Goal: Task Accomplishment & Management: Use online tool/utility

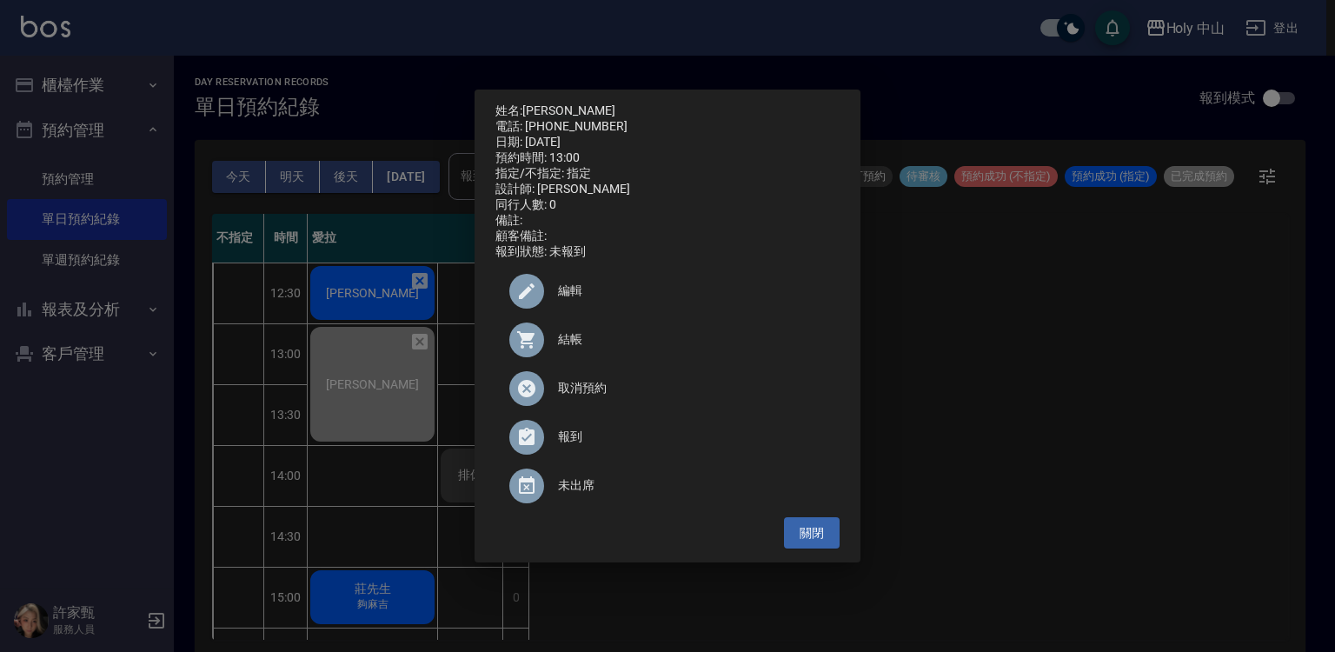
click at [1099, 405] on div "姓名: [PERSON_NAME] 電話: [PHONE_NUMBER] 日期: [DATE] 預約時間: 13:00 指定/不指定: 指定 設計師: 愛拉 …" at bounding box center [667, 326] width 1335 height 652
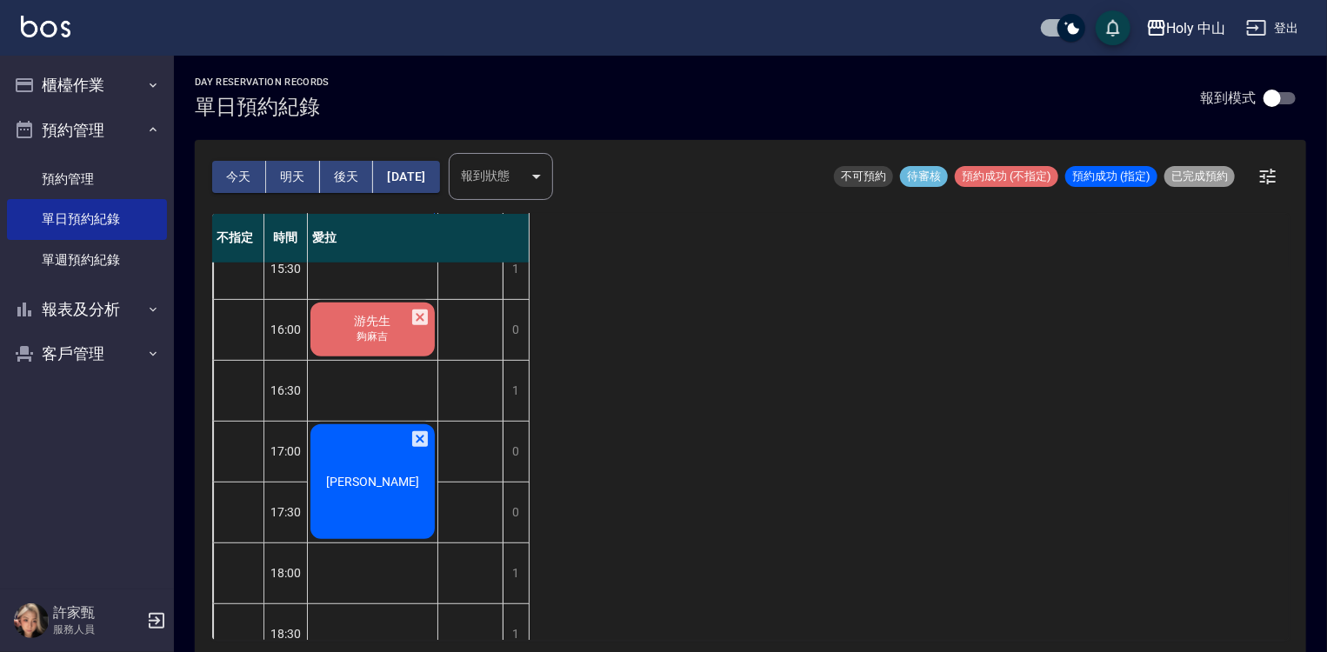
scroll to position [262, 0]
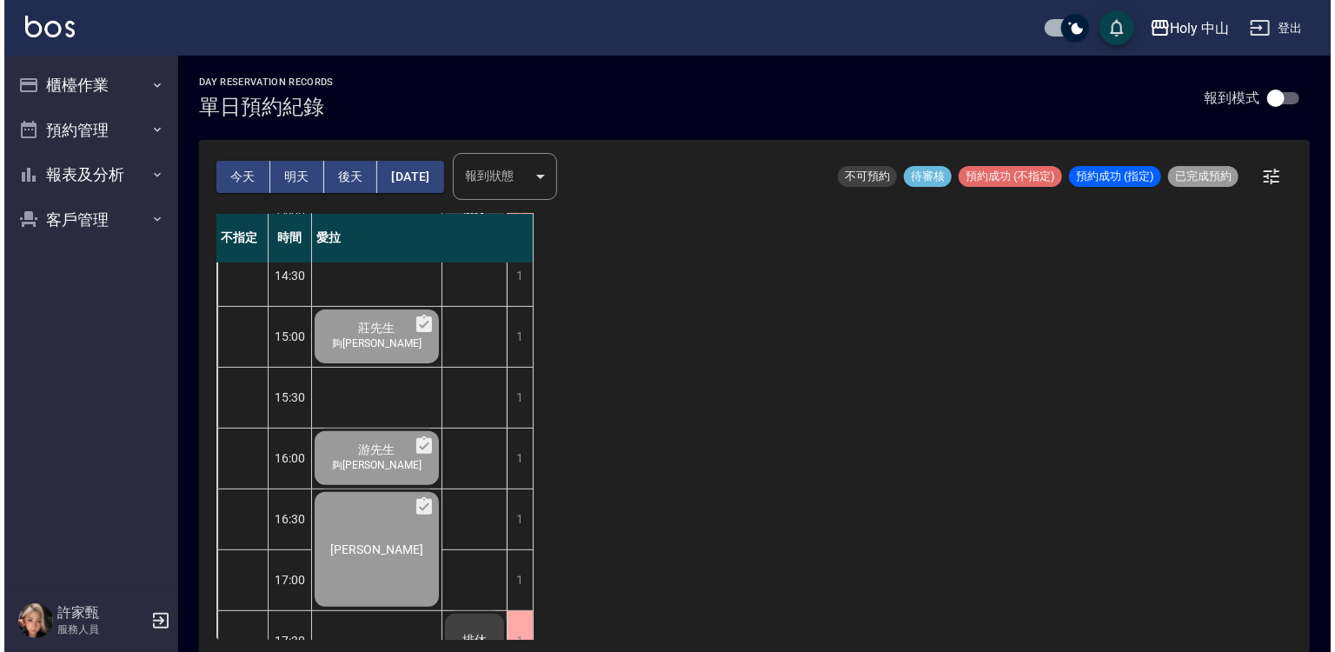
scroll to position [609, 0]
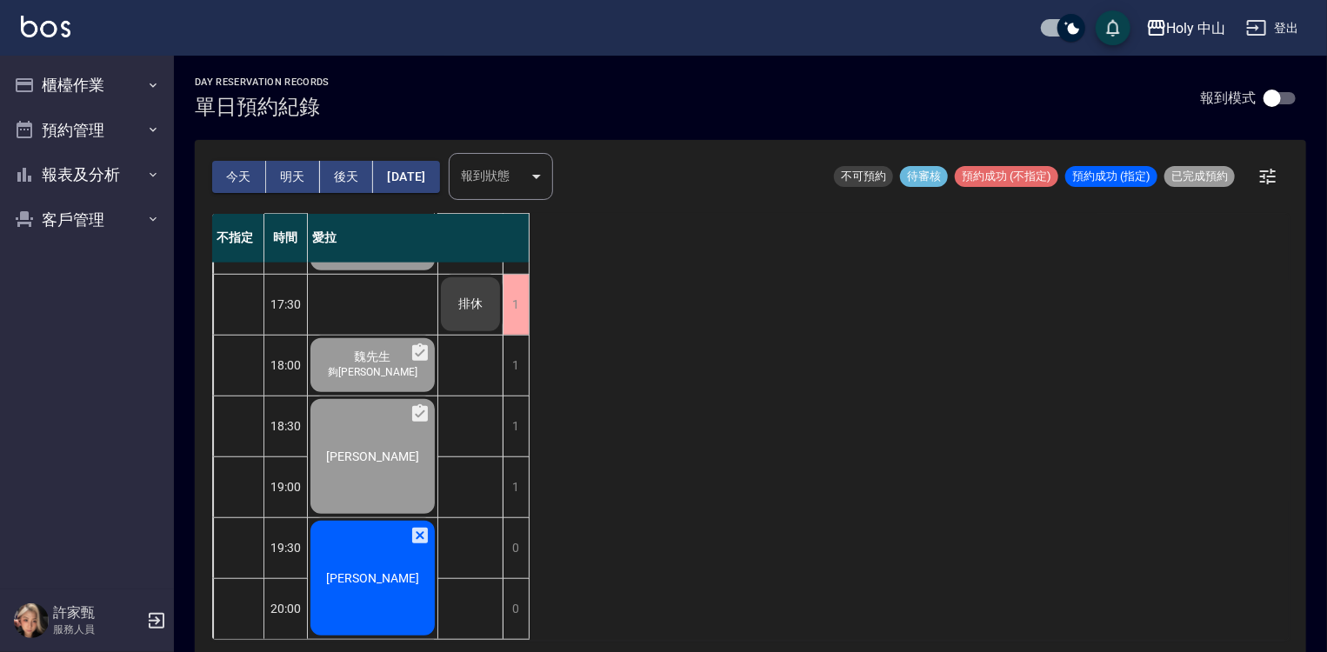
click at [382, 555] on div "[PERSON_NAME]" at bounding box center [373, 578] width 130 height 120
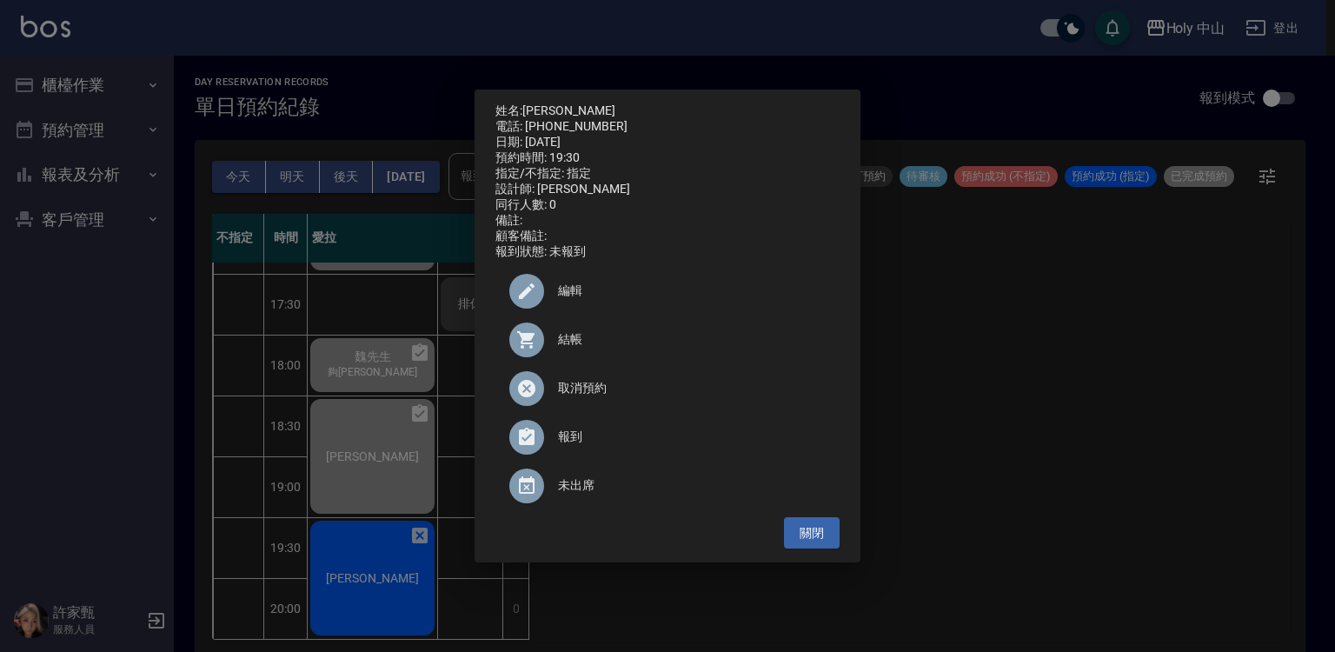
click at [569, 297] on span "編輯" at bounding box center [692, 291] width 268 height 18
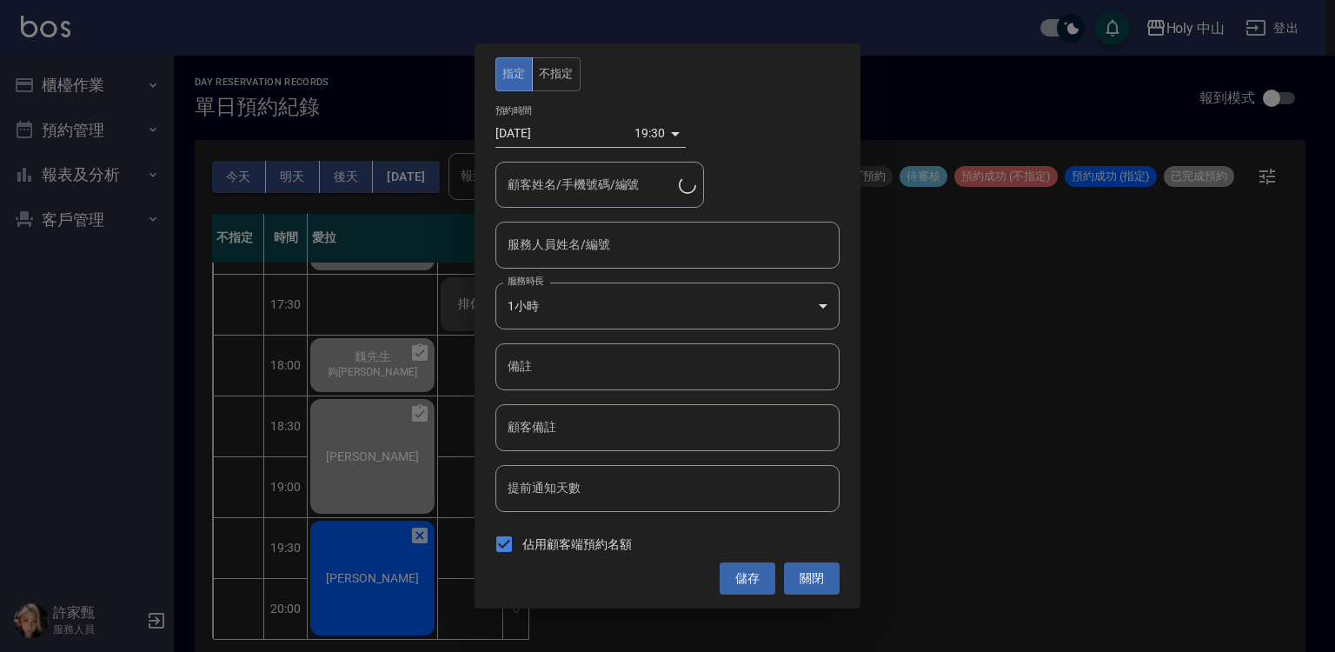
type input "[PERSON_NAME]/0930345311/"
type input "愛拉(無代號)"
click at [808, 573] on button "關閉" at bounding box center [812, 578] width 56 height 32
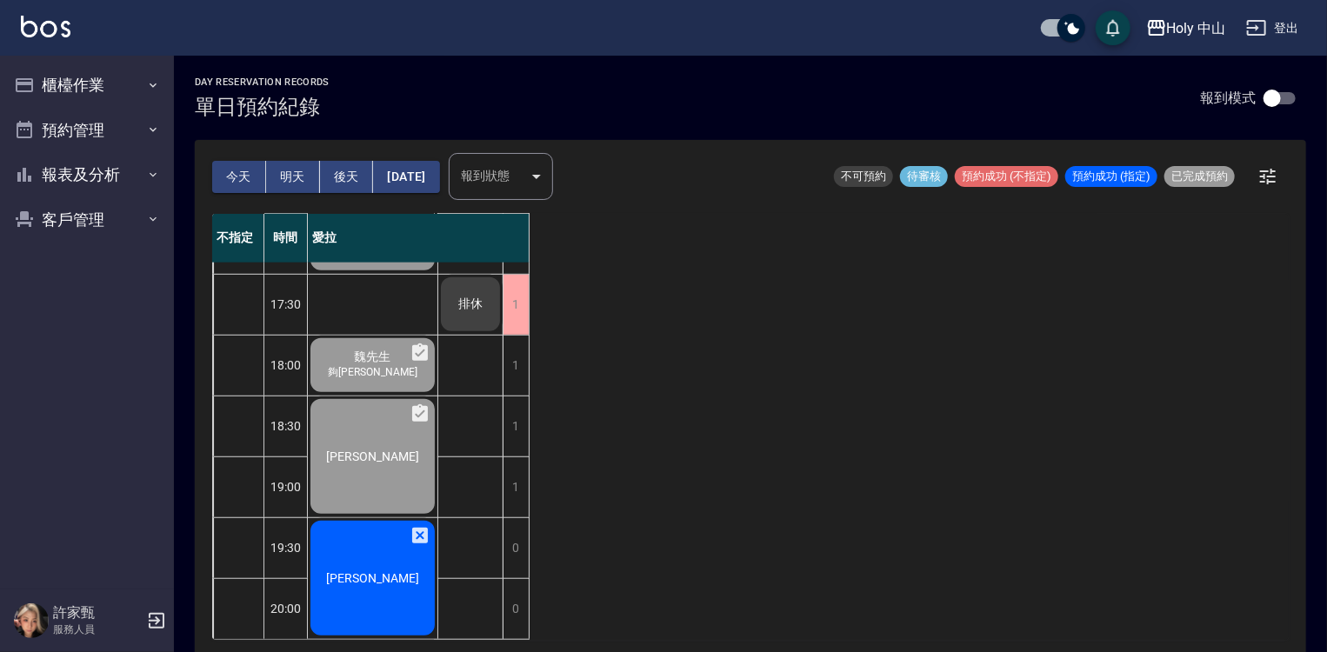
click at [382, 571] on span "[PERSON_NAME]" at bounding box center [373, 578] width 100 height 14
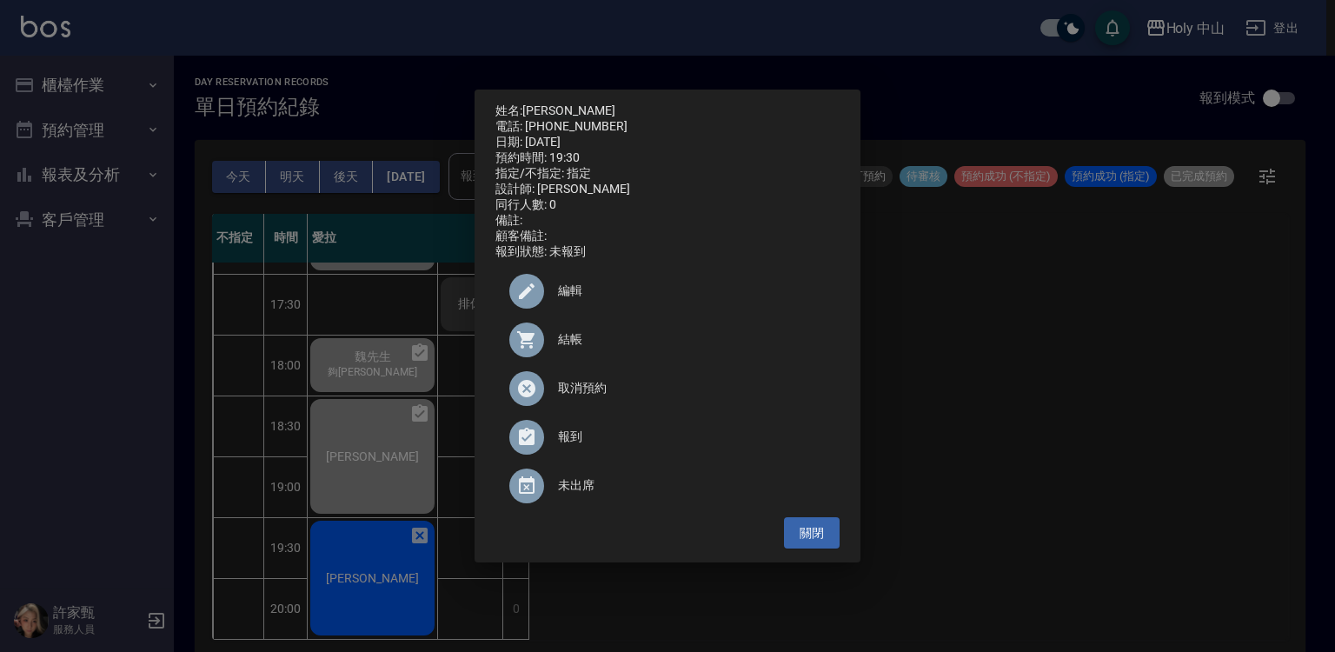
click at [560, 349] on span "結帳" at bounding box center [692, 339] width 268 height 18
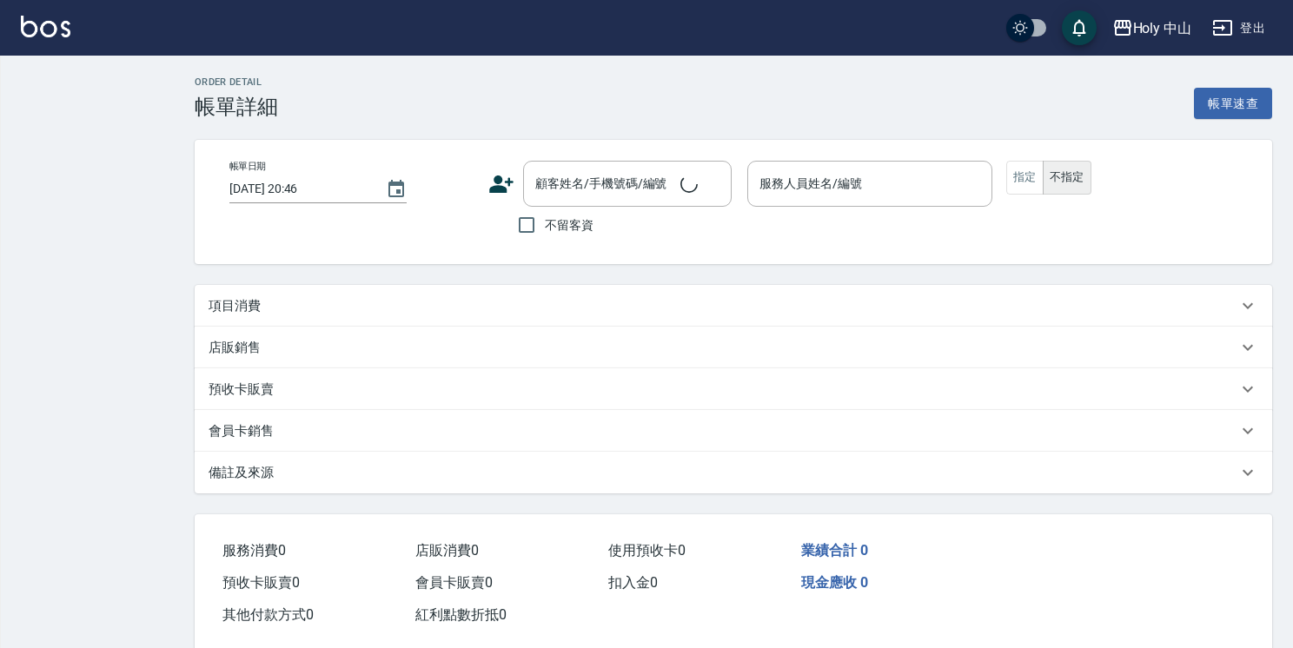
checkbox input "true"
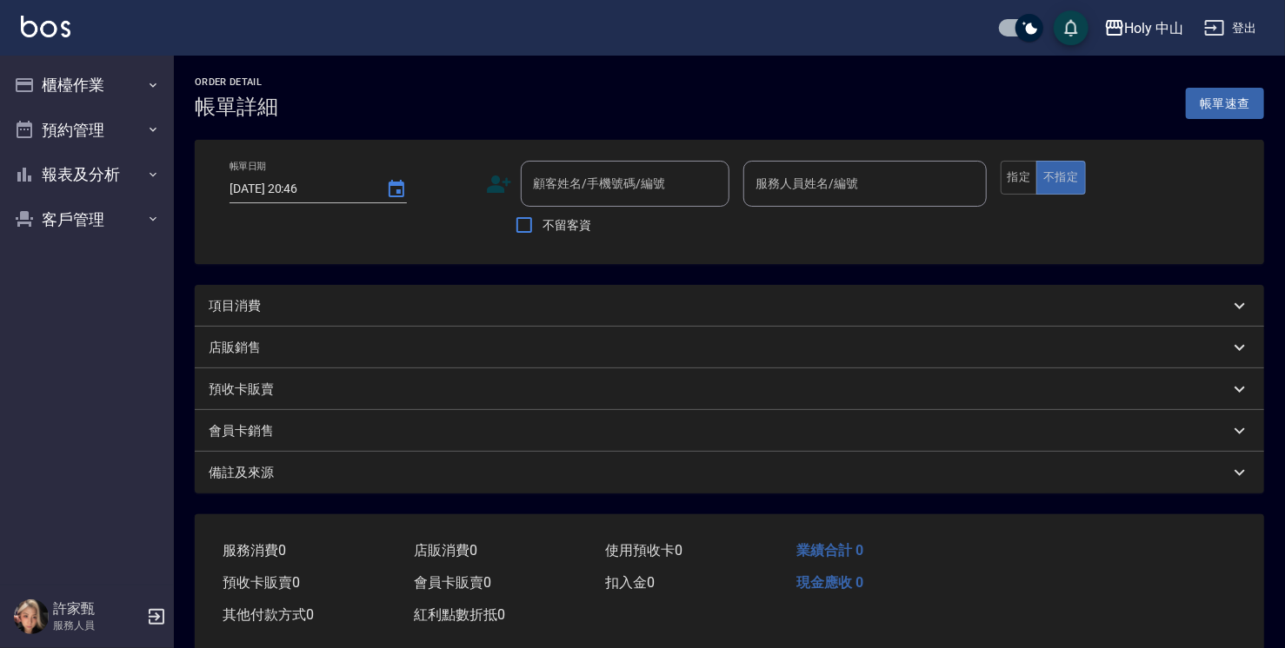
click at [432, 303] on div "項目消費" at bounding box center [719, 306] width 1021 height 18
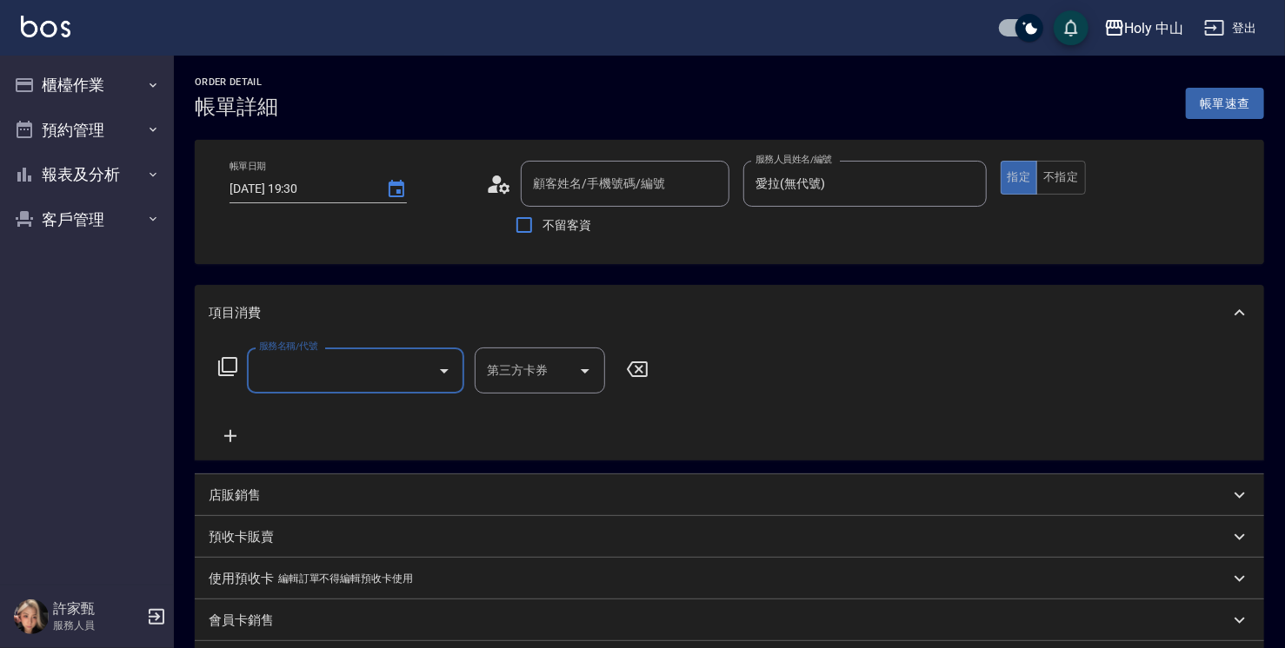
type input "2025/10/14 19:30"
type input "愛拉(無代號)"
type input "[PERSON_NAME]/0930345311/"
click at [278, 364] on input "服務名稱/代號" at bounding box center [343, 371] width 176 height 30
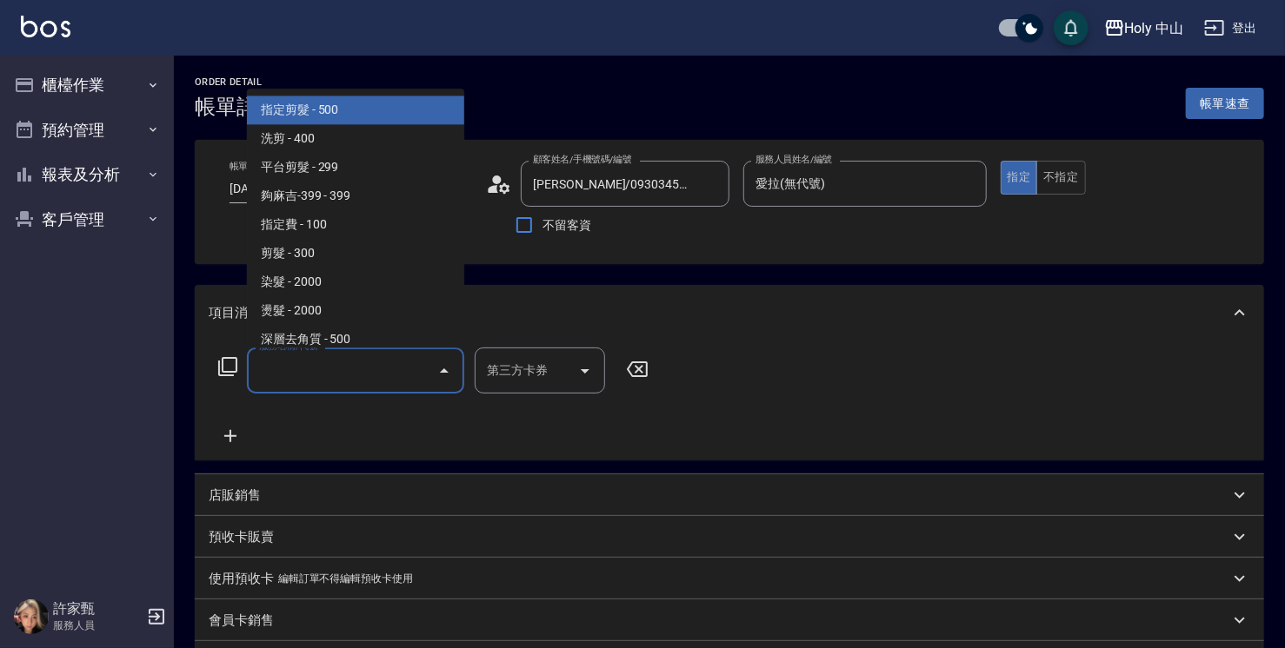
click at [339, 106] on span "指定剪髮 - 500" at bounding box center [355, 110] width 217 height 29
type input "指定剪髮(1)"
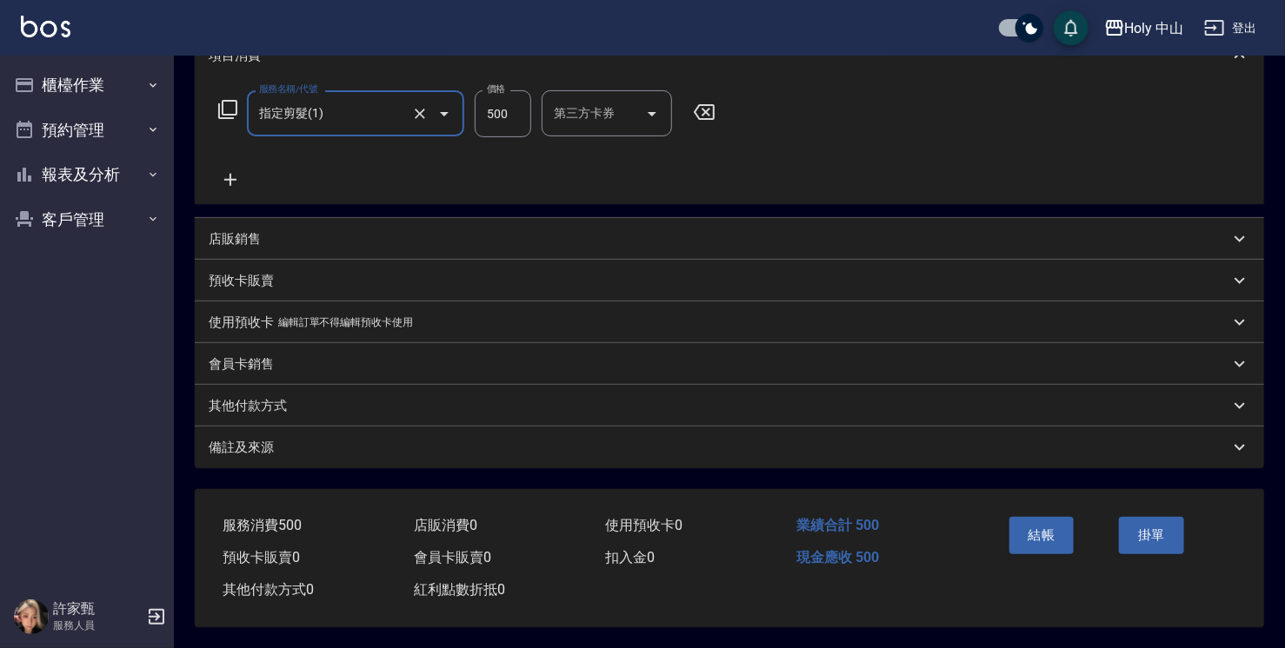
scroll to position [263, 0]
click at [623, 459] on div "備註及來源" at bounding box center [729, 448] width 1069 height 42
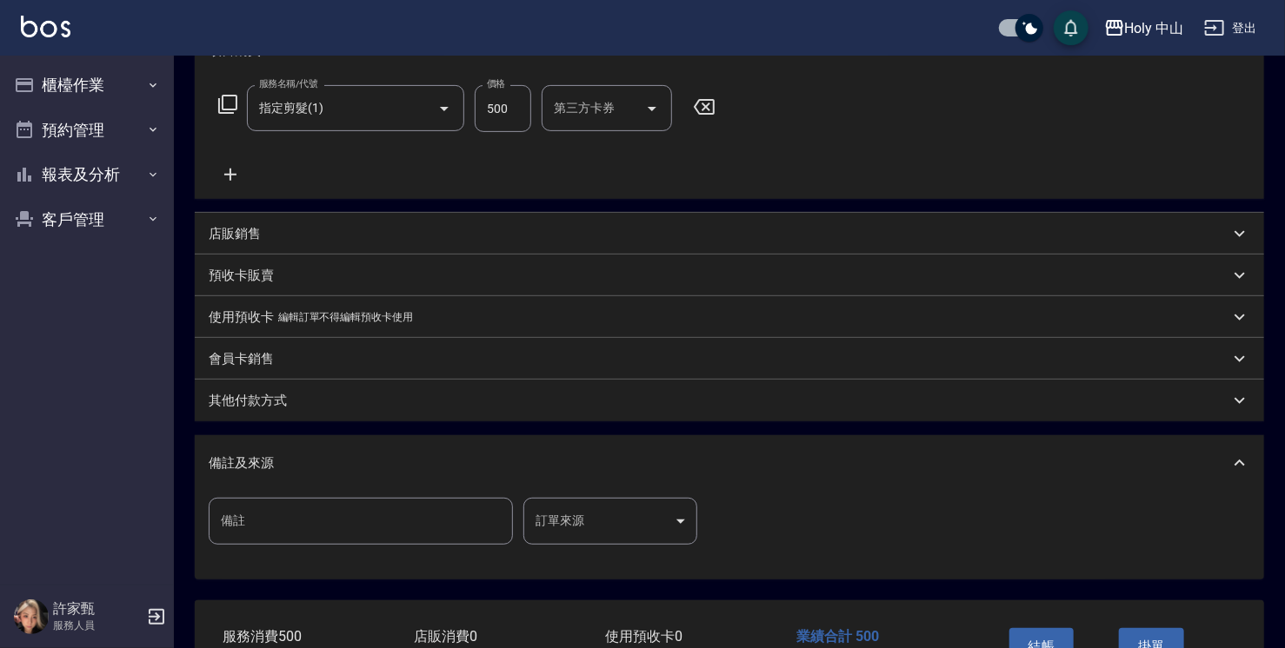
click at [585, 527] on body "Holy 中山 登出 櫃檯作業 打帳單 帳單列表 營業儀表板 現場電腦打卡 預約管理 預約管理 單日預約紀錄 單週預約紀錄 報表及分析 報表目錄 店家日報表 …" at bounding box center [642, 248] width 1285 height 1022
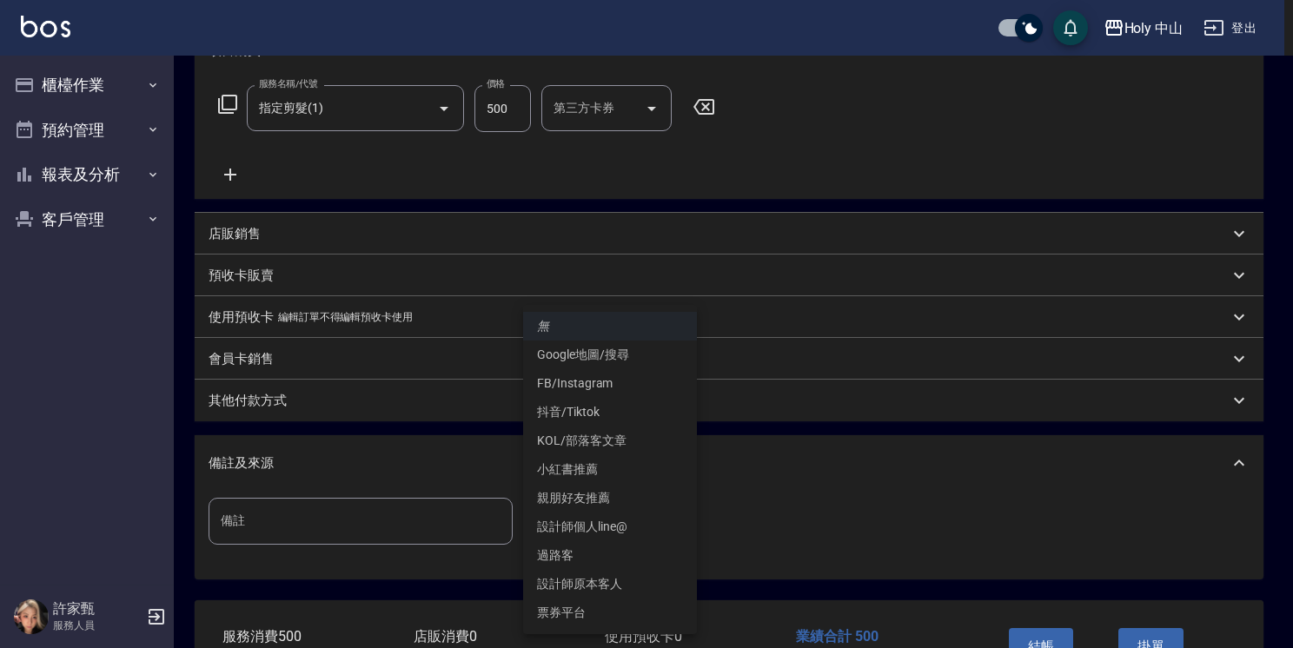
click at [621, 581] on li "設計師原本客人" at bounding box center [610, 584] width 174 height 29
type input "設計師原本客人"
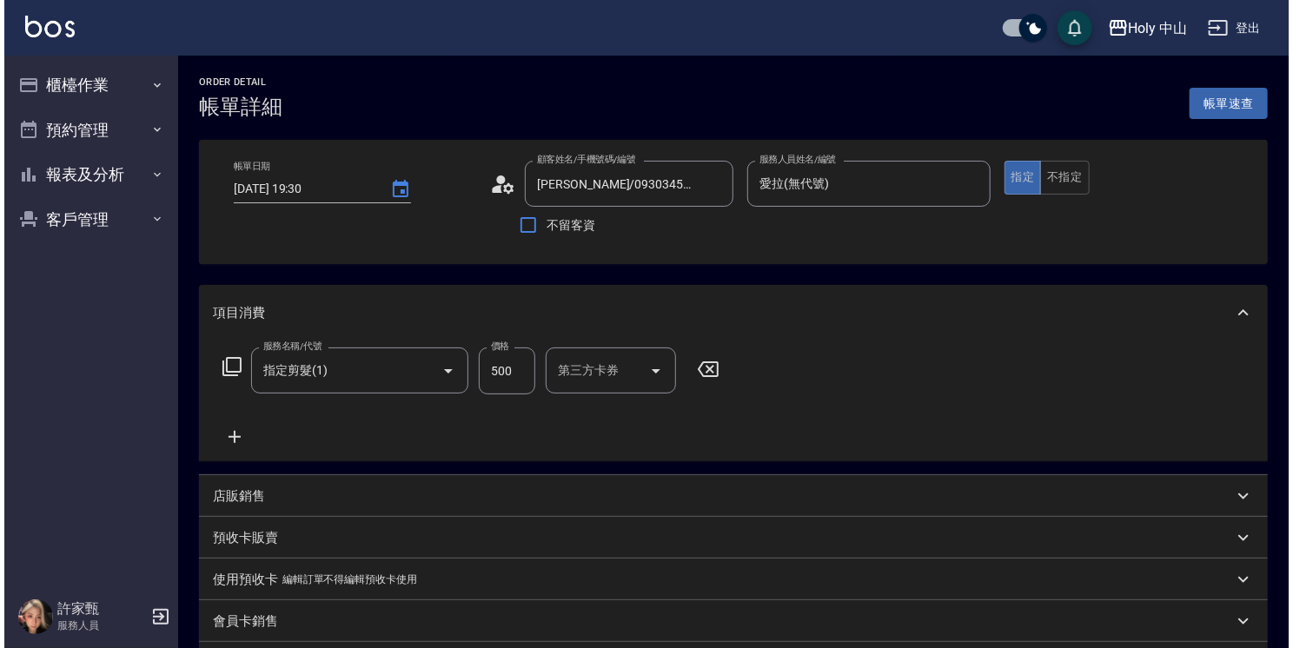
scroll to position [379, 0]
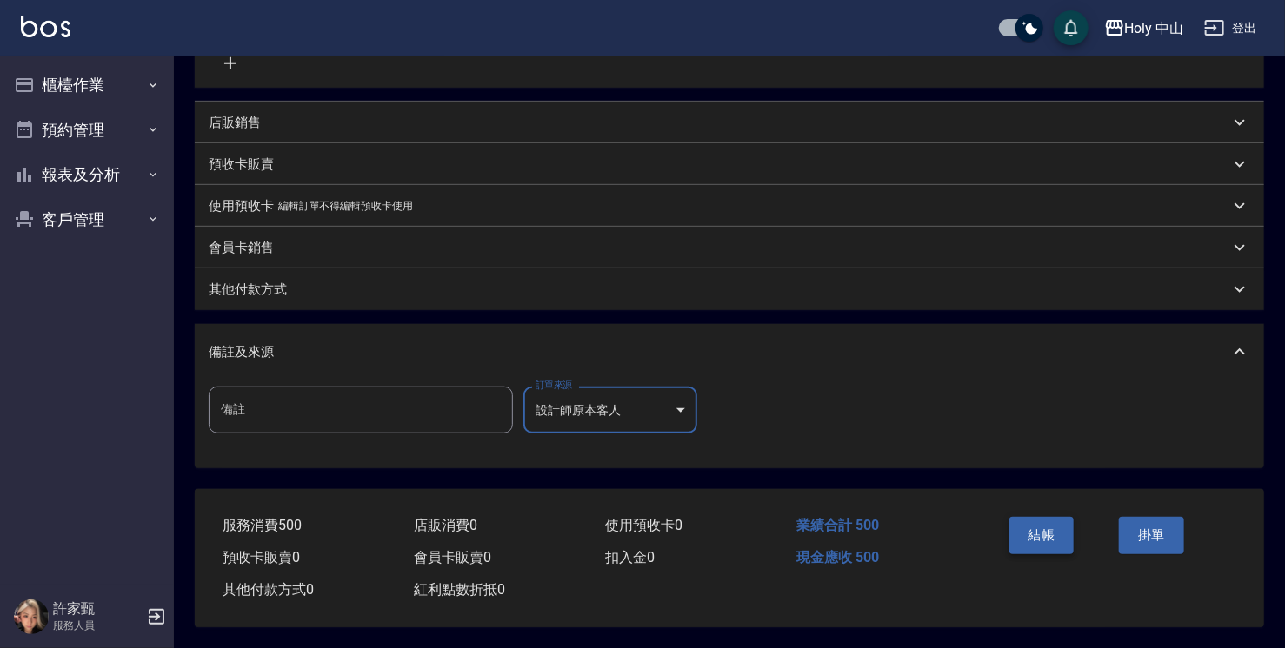
click at [1050, 529] on button "結帳" at bounding box center [1041, 535] width 65 height 37
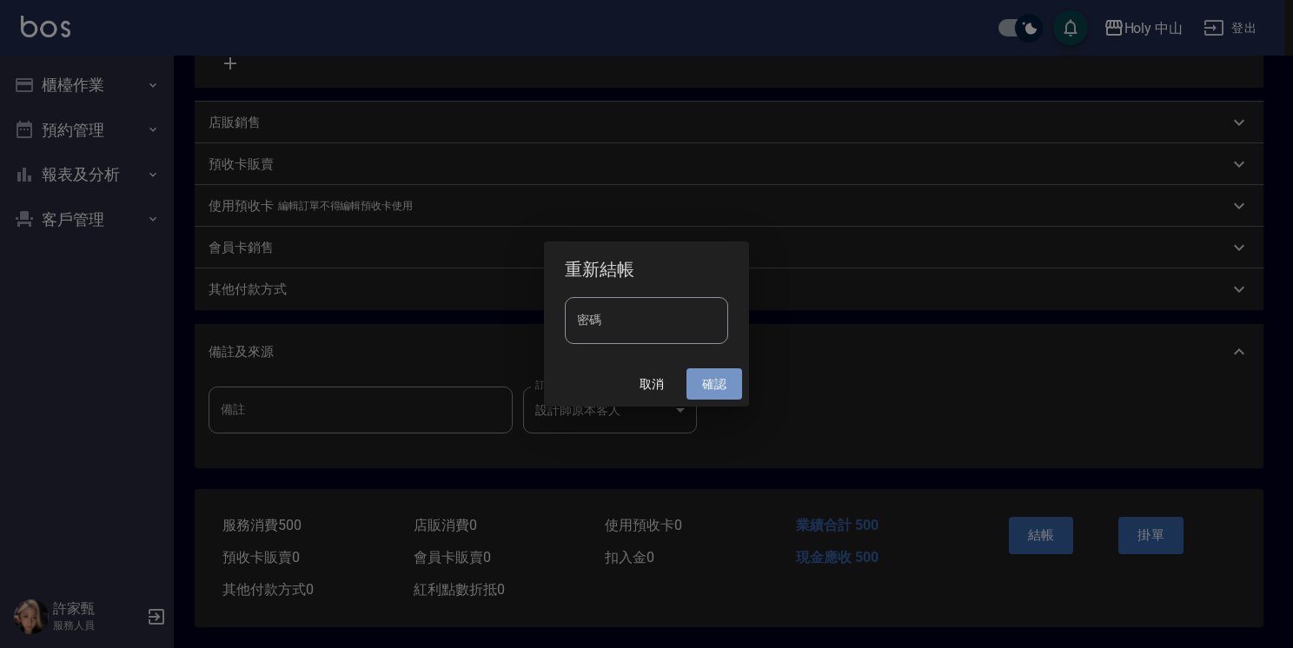
click at [714, 385] on button "確認" at bounding box center [715, 385] width 56 height 32
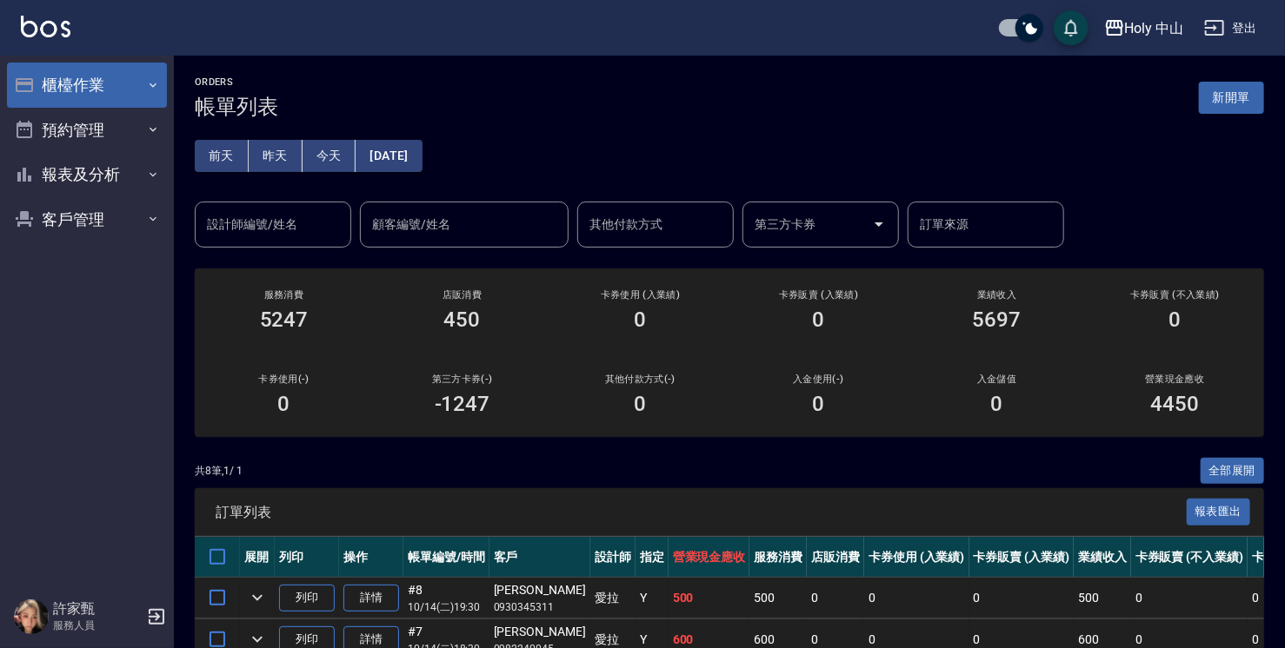
click at [84, 81] on button "櫃檯作業" at bounding box center [87, 85] width 160 height 45
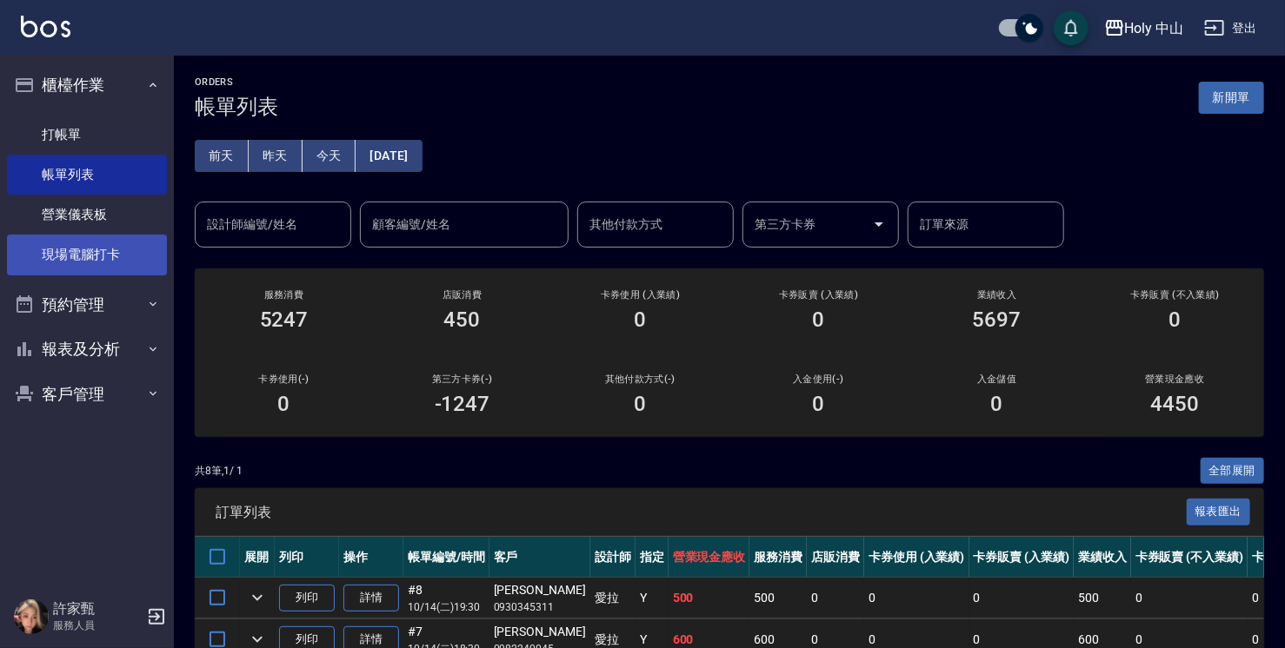
click at [147, 248] on link "現場電腦打卡" at bounding box center [87, 255] width 160 height 40
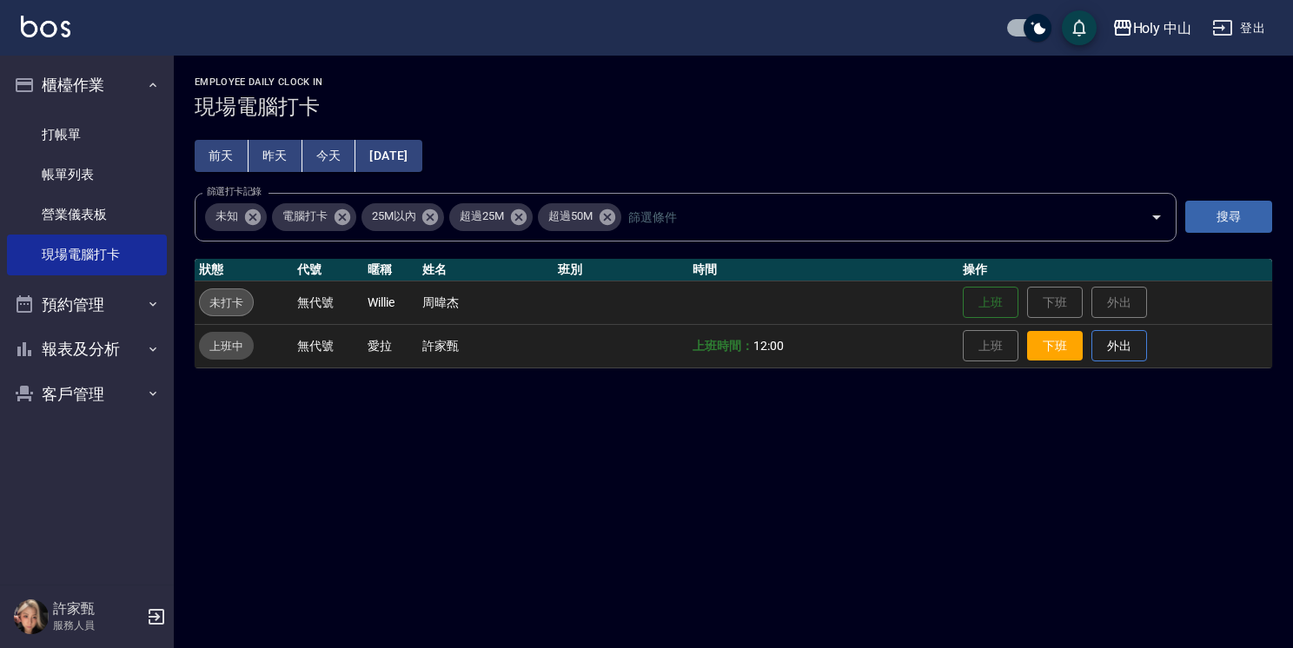
click at [1062, 337] on button "下班" at bounding box center [1055, 346] width 56 height 30
